Goal: Information Seeking & Learning: Compare options

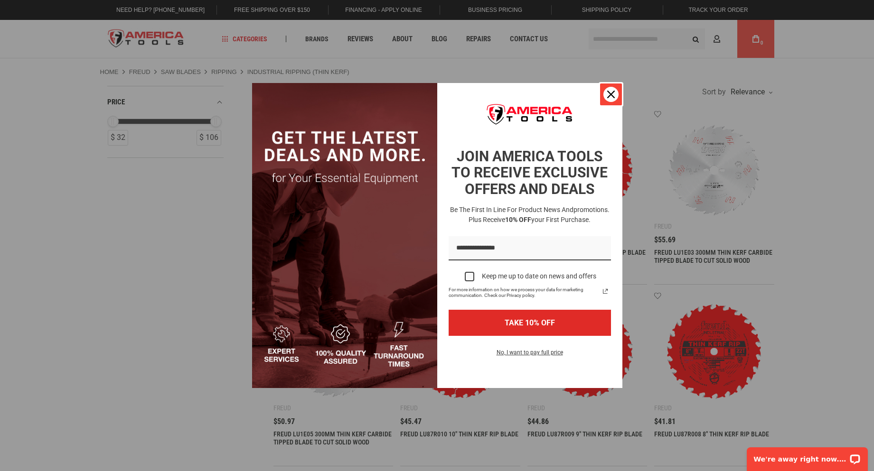
click at [611, 91] on icon "close icon" at bounding box center [611, 95] width 8 height 8
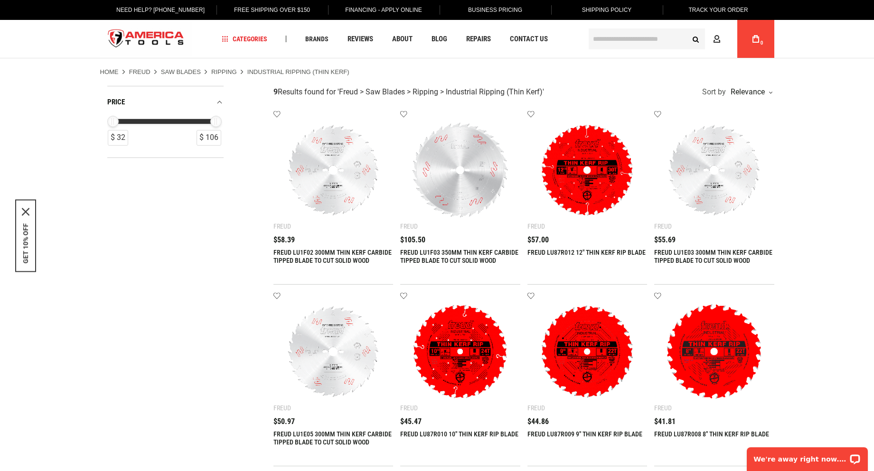
click at [350, 252] on link "FREUD LU1F02 300MM THIN KERF CARBIDE TIPPED BLADE TO CUT SOLID WOOD" at bounding box center [332, 257] width 118 height 16
click at [346, 251] on link "FREUD LU1F02 300MM THIN KERF CARBIDE TIPPED BLADE TO CUT SOLID WOOD" at bounding box center [332, 257] width 118 height 16
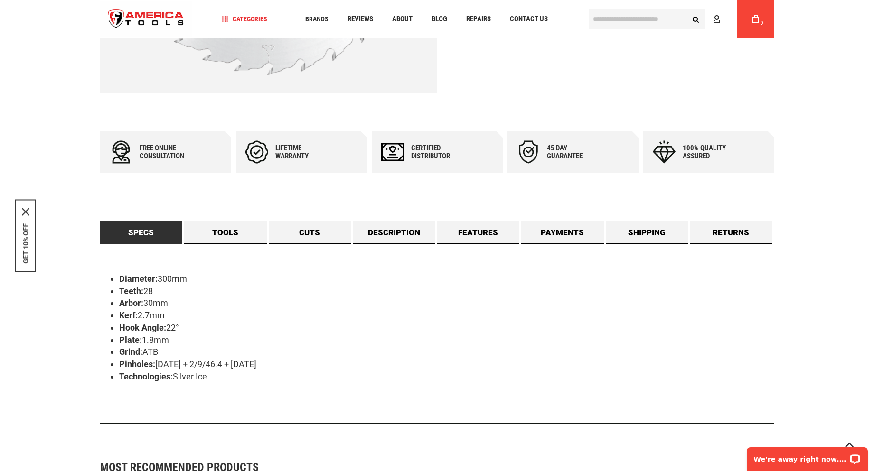
scroll to position [332, 0]
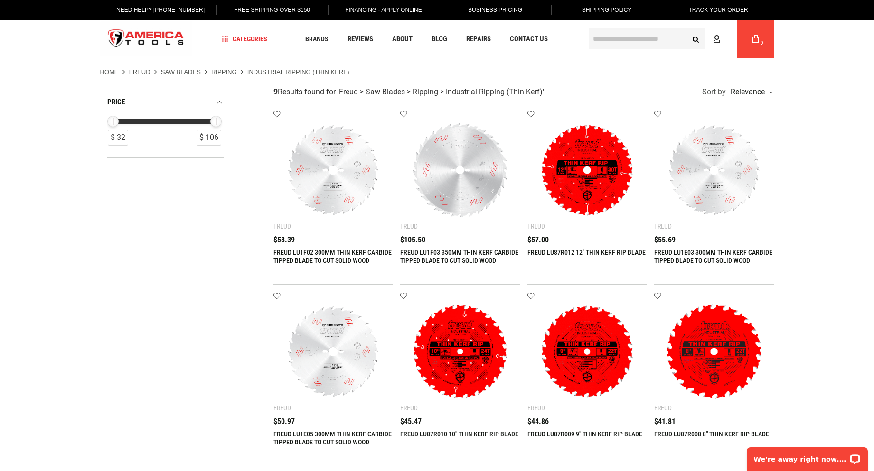
click at [344, 352] on img at bounding box center [333, 351] width 101 height 101
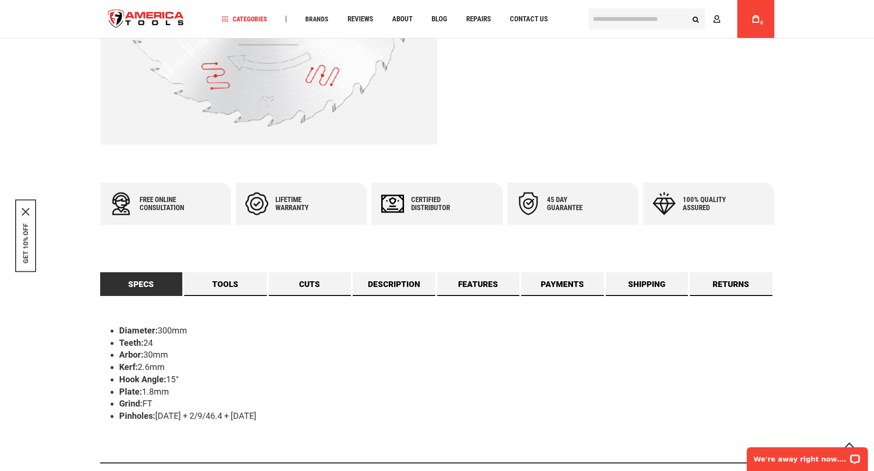
scroll to position [285, 0]
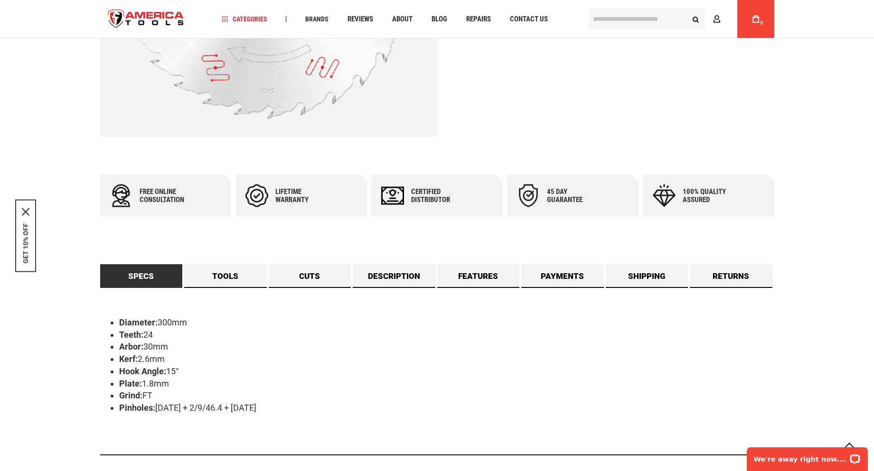
click at [135, 273] on link "Specs" at bounding box center [141, 276] width 83 height 24
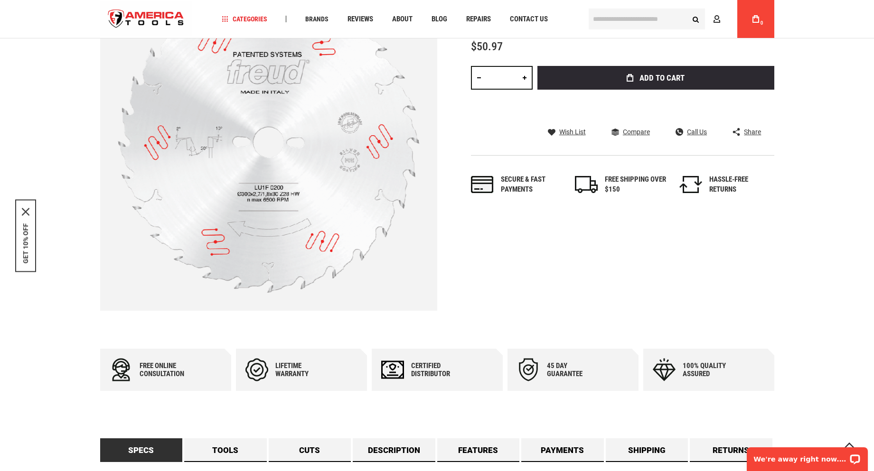
scroll to position [0, 0]
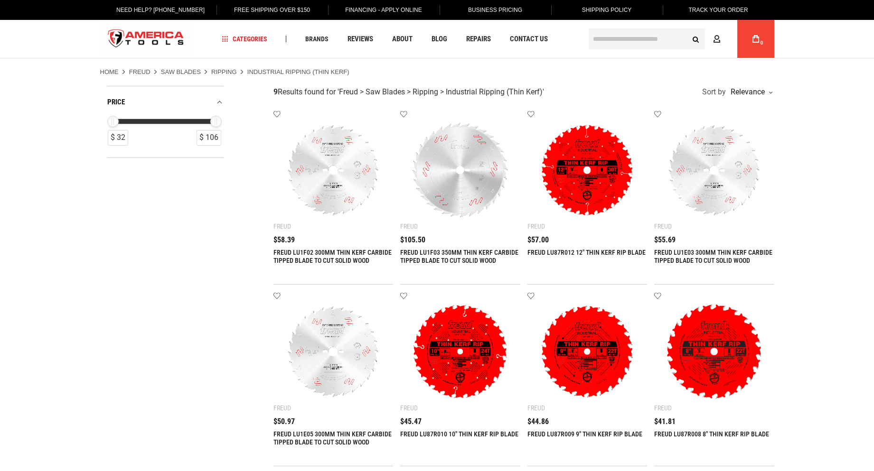
click at [346, 164] on img at bounding box center [333, 170] width 101 height 101
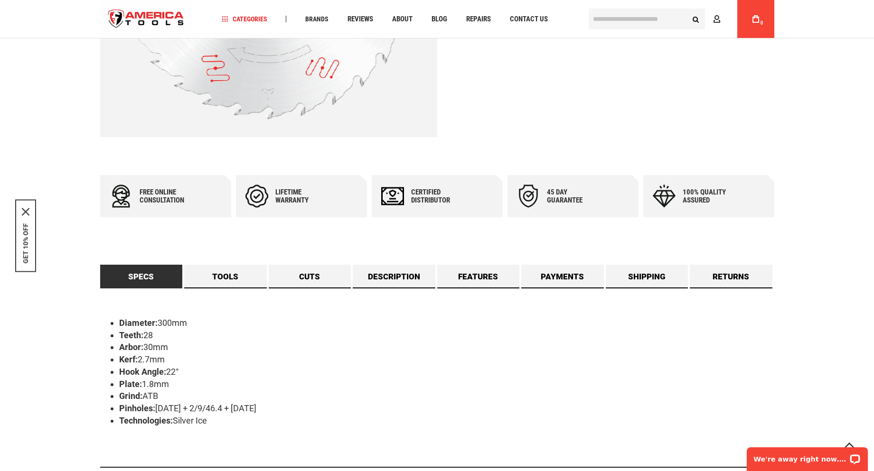
scroll to position [285, 0]
